Goal: Check status: Check status

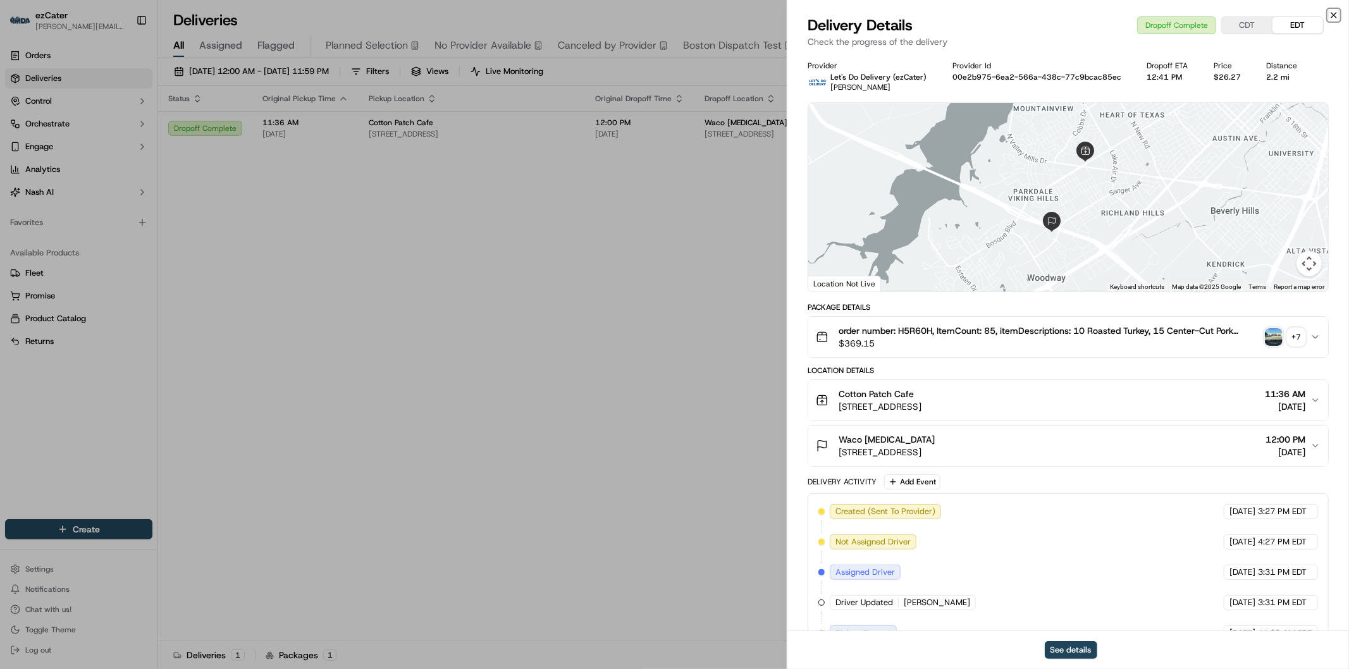
click at [1331, 13] on icon "button" at bounding box center [1333, 15] width 5 height 5
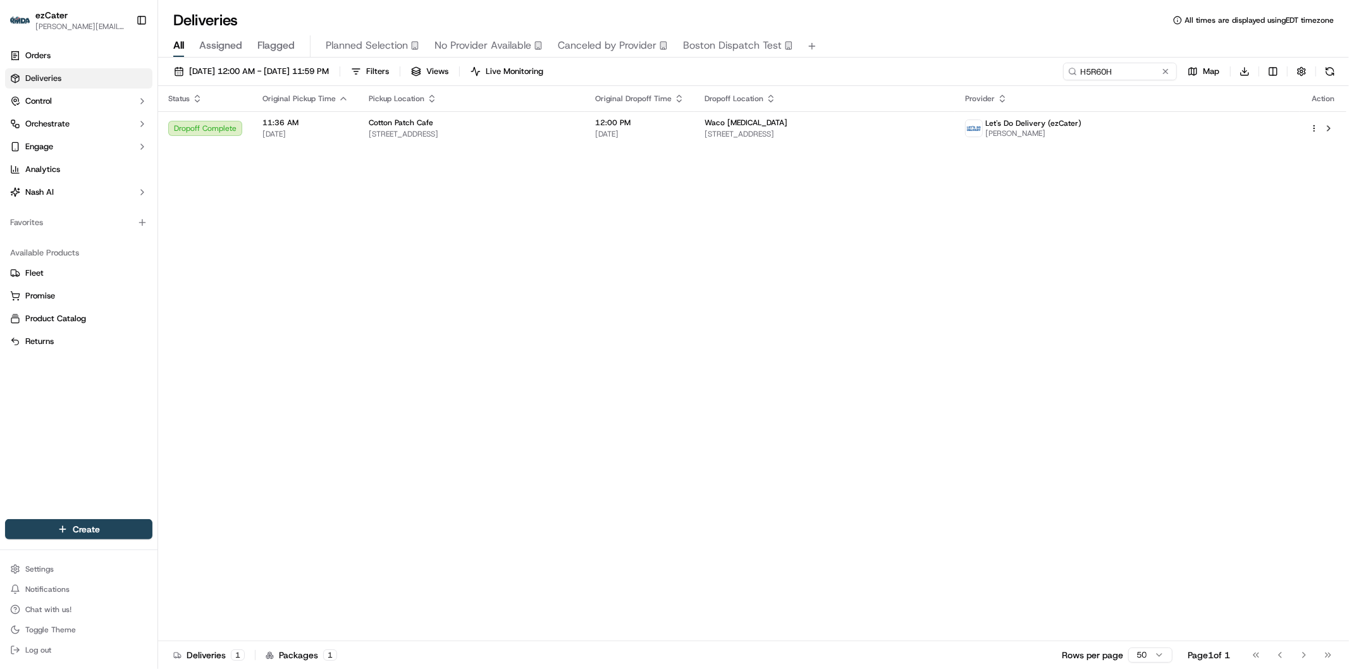
click at [1163, 68] on button at bounding box center [1165, 71] width 13 height 13
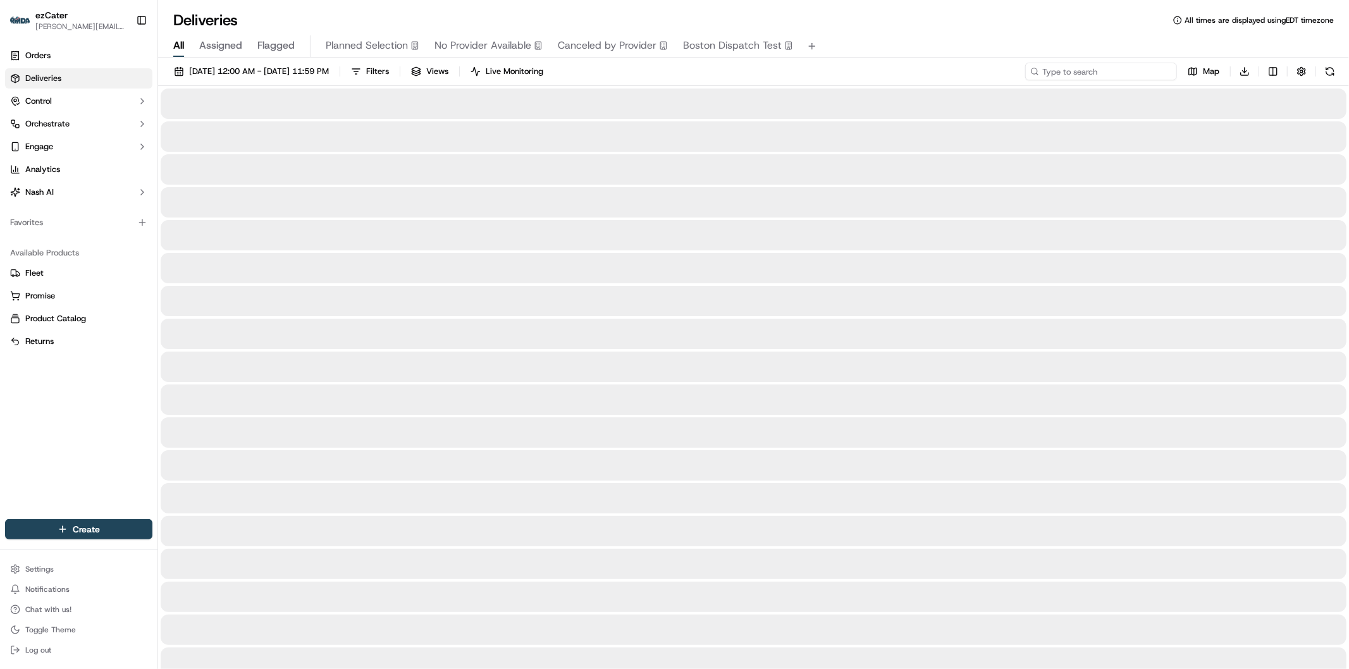
click at [1100, 68] on input at bounding box center [1101, 72] width 152 height 18
paste input "9VWW11"
type input "9VWW11"
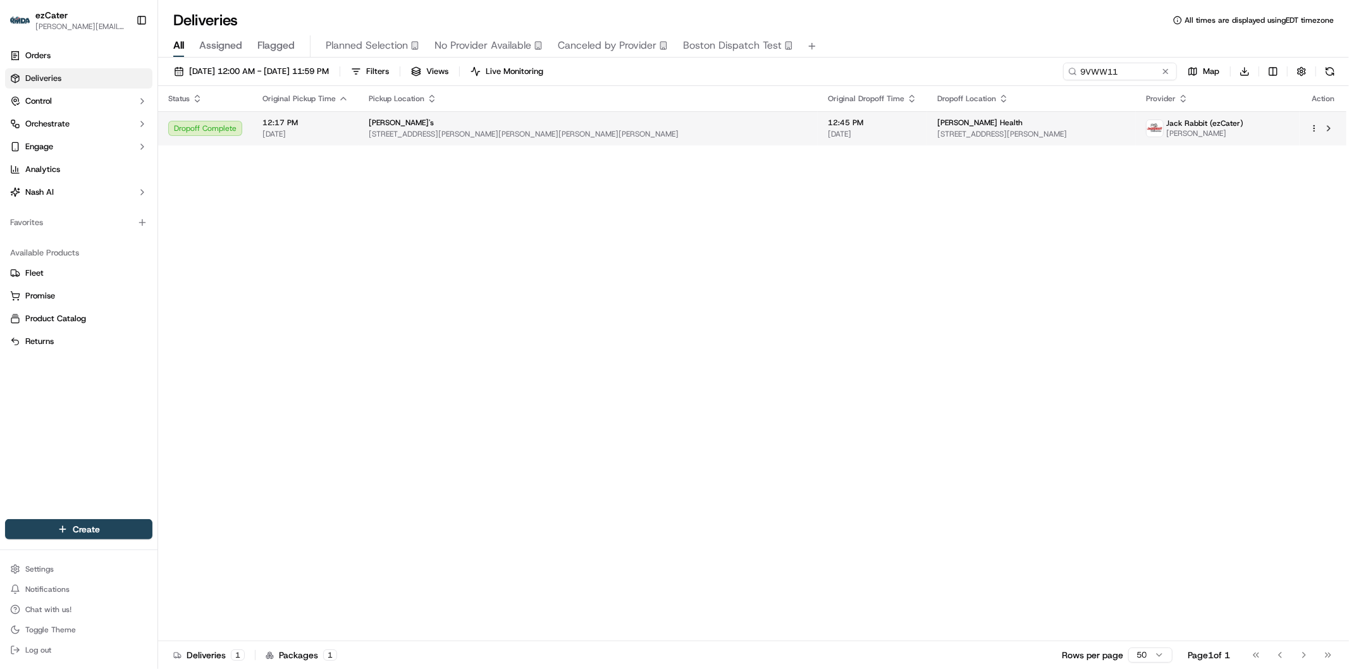
click at [937, 132] on span "[STREET_ADDRESS][PERSON_NAME]" at bounding box center [1031, 134] width 188 height 10
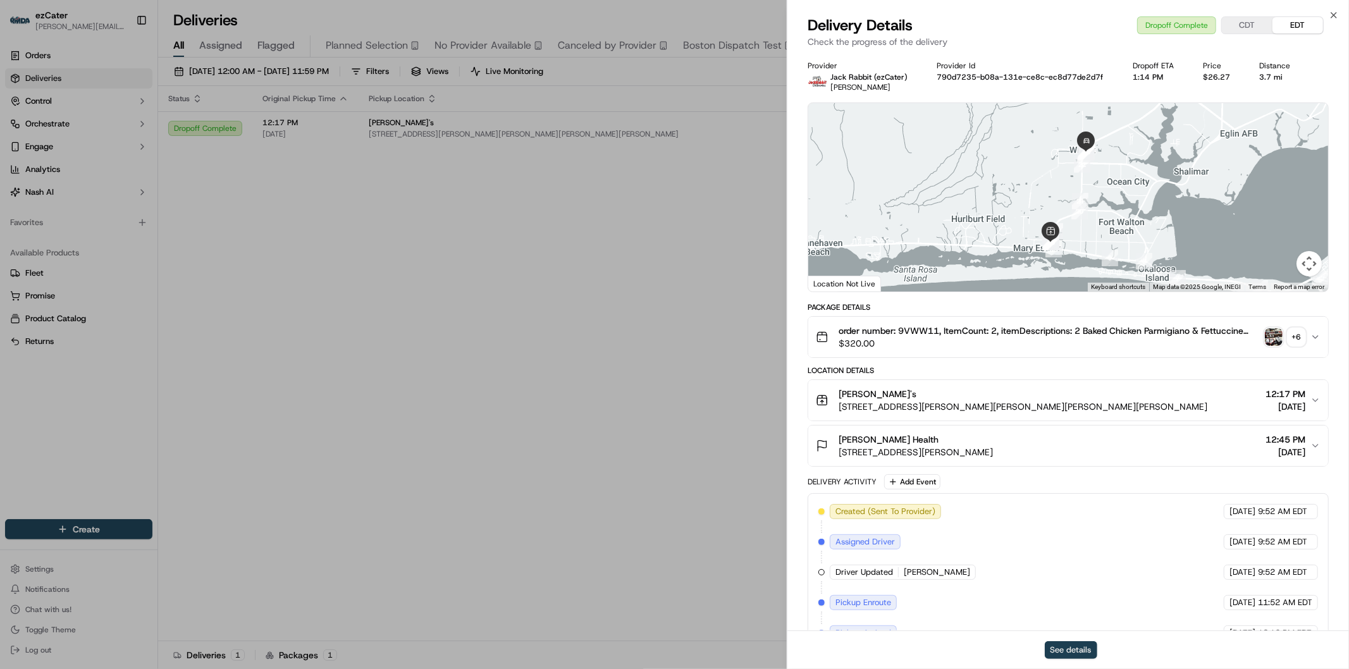
click at [1069, 652] on button "See details" at bounding box center [1071, 650] width 52 height 18
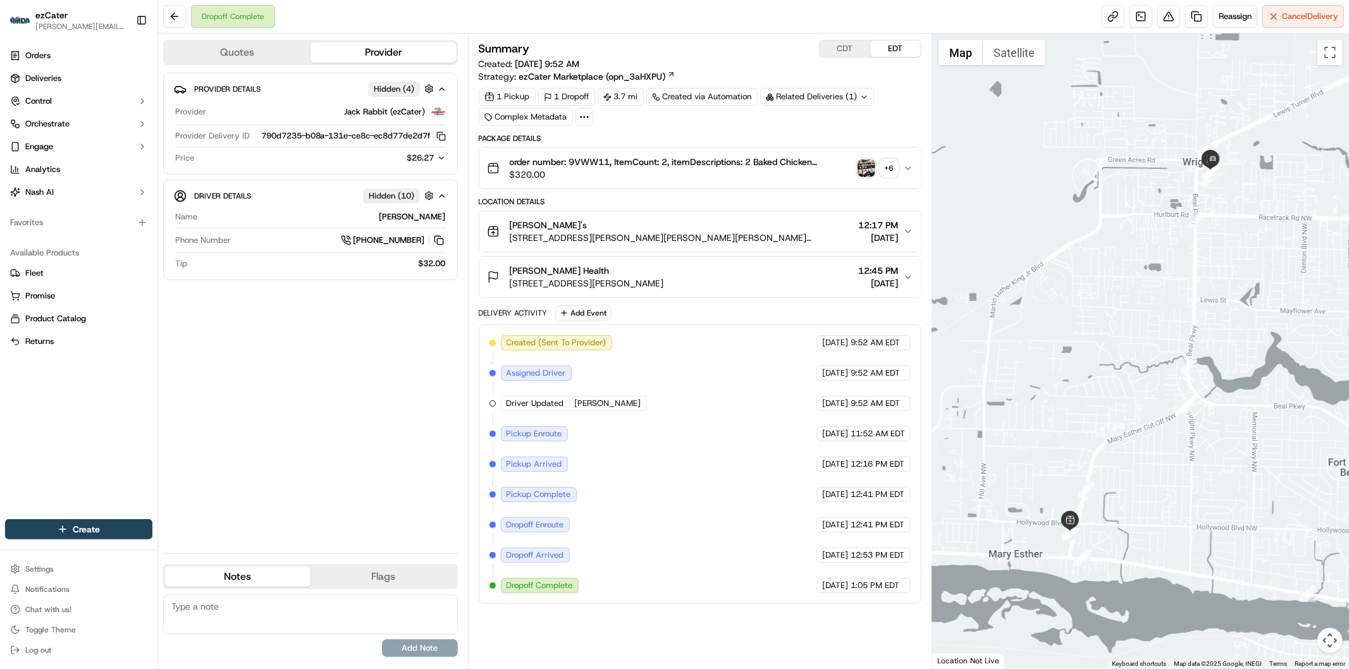
click at [443, 159] on icon "button" at bounding box center [441, 158] width 9 height 9
